Goal: Task Accomplishment & Management: Manage account settings

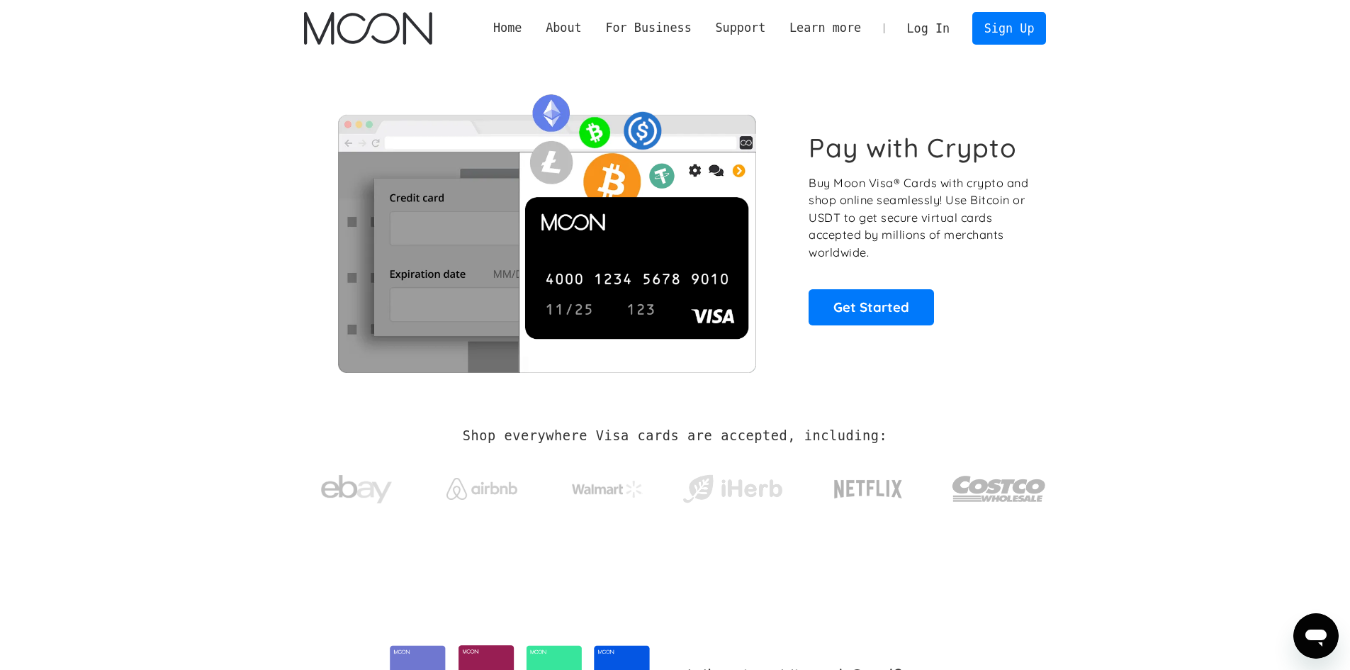
drag, startPoint x: 0, startPoint y: 0, endPoint x: 953, endPoint y: 27, distance: 953.1
click at [953, 27] on link "Log In" at bounding box center [928, 28] width 67 height 31
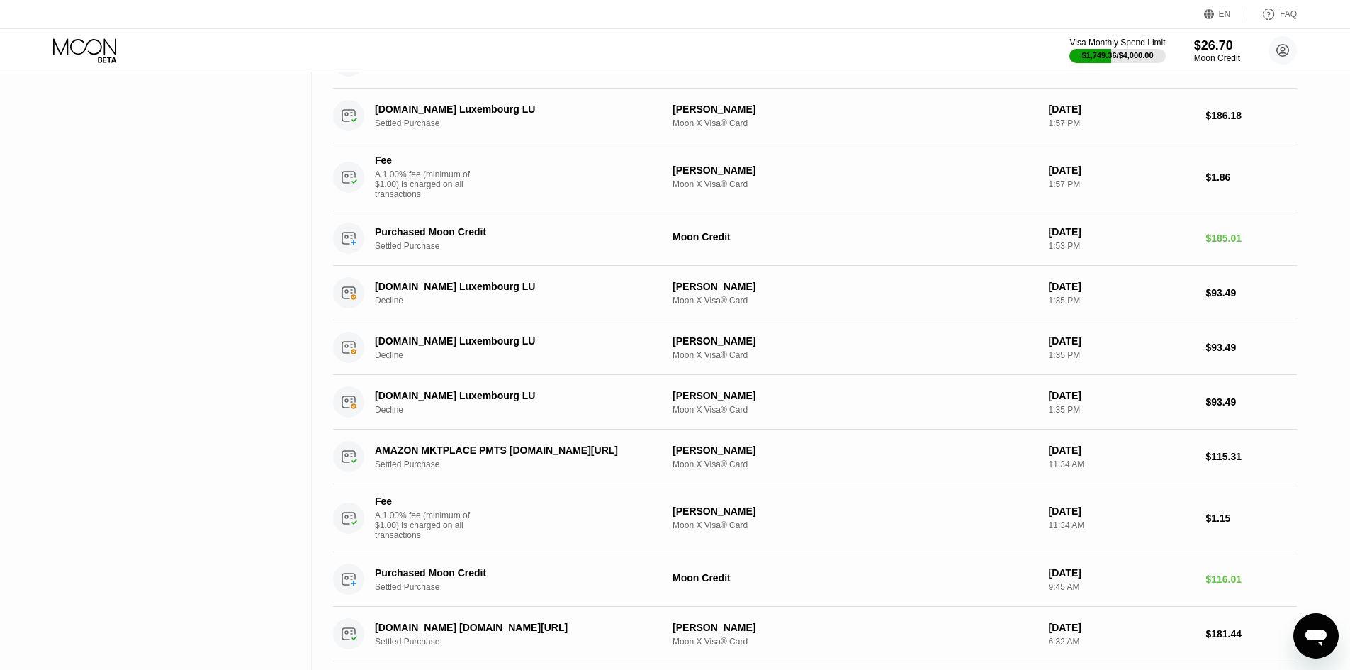
scroll to position [142, 0]
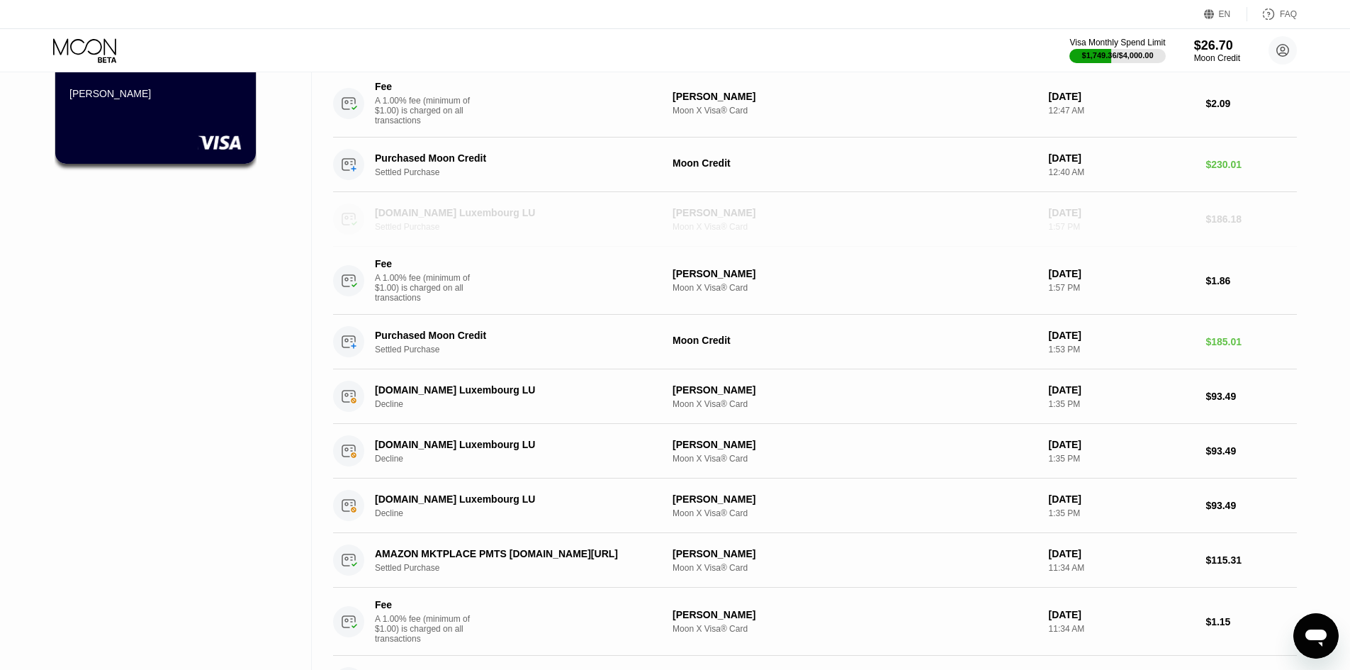
click at [1218, 236] on div "[DOMAIN_NAME] Luxembourg LU Settled Purchase [PERSON_NAME] Moon X Visa® Card [D…" at bounding box center [815, 219] width 964 height 55
